Goal: Navigation & Orientation: Find specific page/section

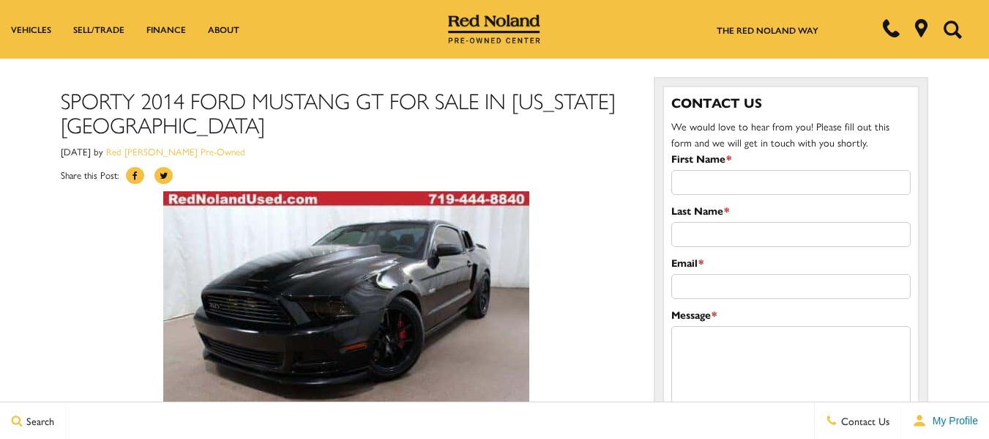
click at [428, 191] on img at bounding box center [346, 313] width 366 height 244
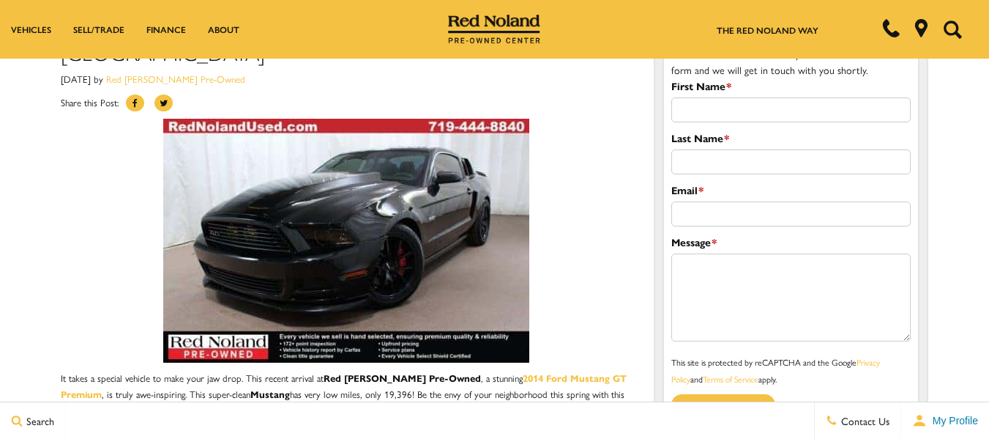
scroll to position [72, 0]
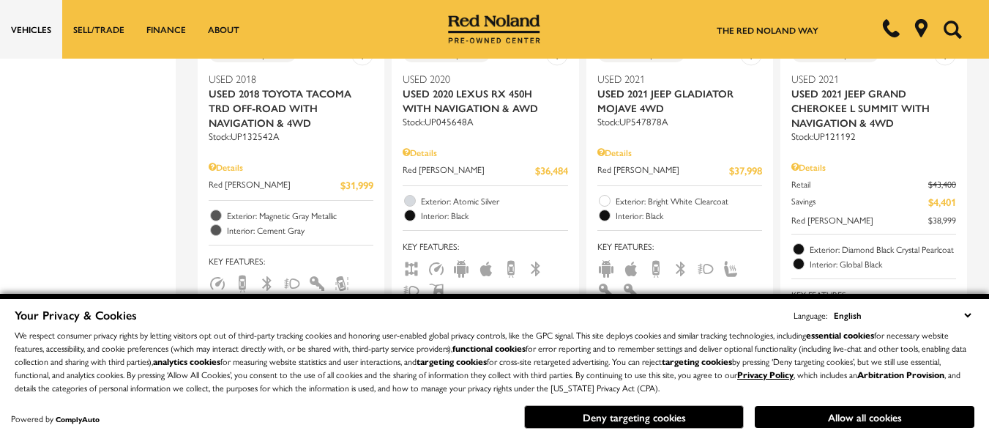
scroll to position [1099, 0]
